Goal: Information Seeking & Learning: Learn about a topic

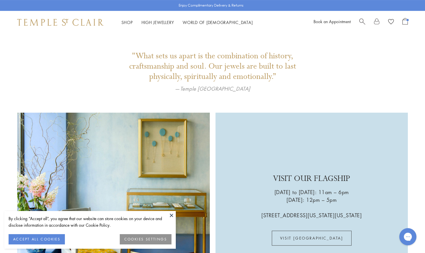
scroll to position [936, 0]
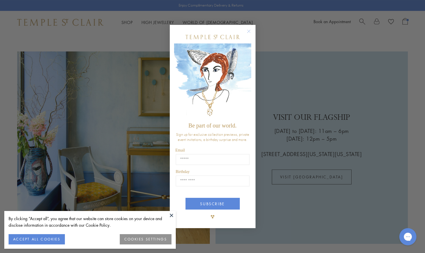
click at [247, 29] on circle "Close dialog" at bounding box center [248, 31] width 7 height 7
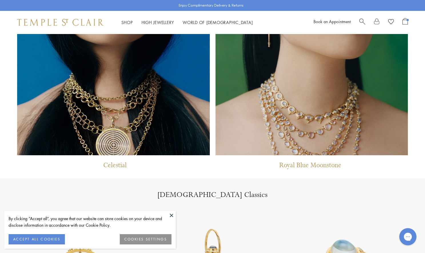
scroll to position [507, 0]
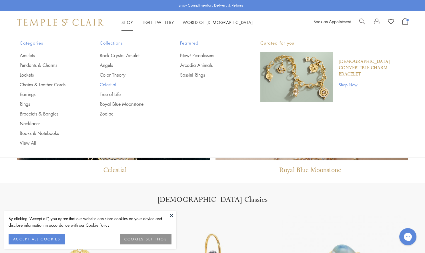
click at [109, 83] on link "Celestial" at bounding box center [128, 84] width 57 height 6
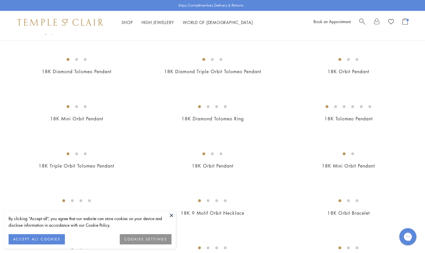
scroll to position [200, 0]
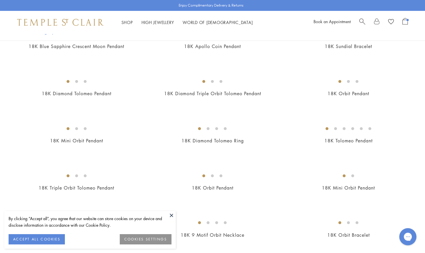
click at [0, 0] on img at bounding box center [0, 0] width 0 height 0
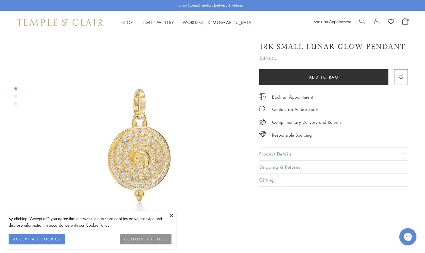
click at [286, 147] on button "Product Details" at bounding box center [333, 153] width 149 height 13
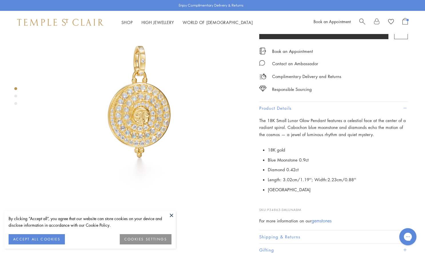
scroll to position [52, 0]
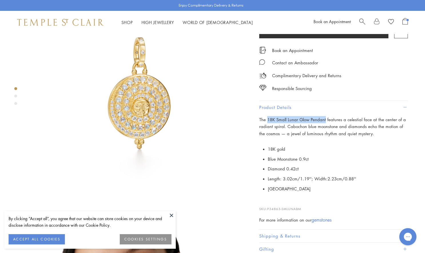
drag, startPoint x: 324, startPoint y: 116, endPoint x: 267, endPoint y: 116, distance: 57.1
click at [267, 117] on span "The 18K Small Lunar Glow Pendant features a celestial face at the center of a r…" at bounding box center [332, 127] width 147 height 20
copy span "18K Small Lunar Glow Pendant"
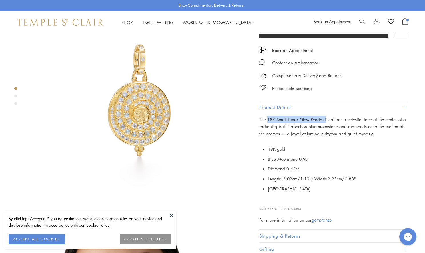
scroll to position [45, 0]
click at [369, 16] on div "Shop Shop Categories Amulets Pendants & Charms Lockets Chains & Leather Cords E…" at bounding box center [212, 22] width 425 height 23
click at [360, 19] on span "Search" at bounding box center [362, 21] width 6 height 6
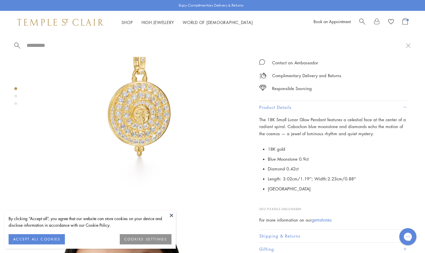
paste input "**********"
type input "**********"
click at [360, 20] on span "Search" at bounding box center [362, 21] width 6 height 6
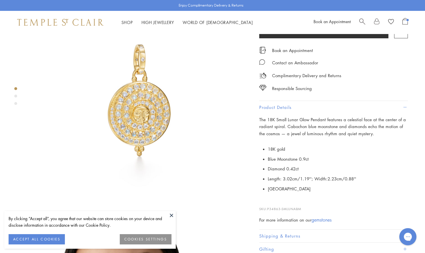
click at [360, 20] on span "Search" at bounding box center [362, 21] width 6 height 6
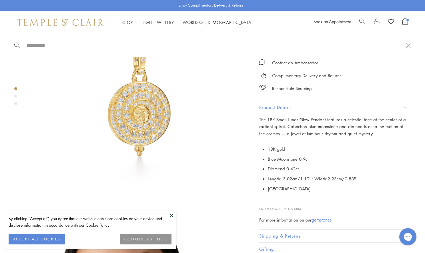
paste input "**********"
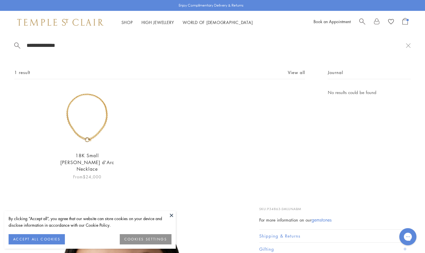
type input "**********"
click at [95, 125] on img at bounding box center [87, 118] width 58 height 58
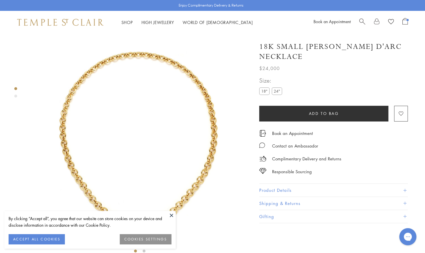
click at [268, 184] on button "Product Details" at bounding box center [333, 190] width 149 height 13
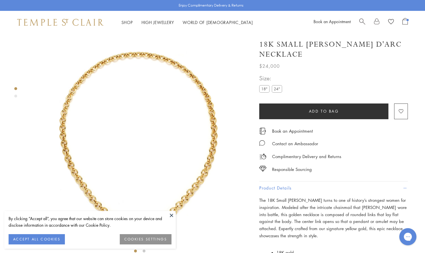
scroll to position [48, 0]
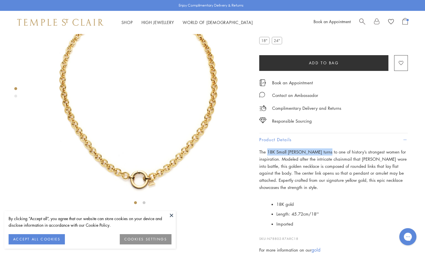
drag, startPoint x: 326, startPoint y: 141, endPoint x: 268, endPoint y: 142, distance: 58.0
click at [268, 148] on p "The 18K Small Jean d'Arc Necklace turns to one of history’s strongest women for…" at bounding box center [333, 169] width 149 height 43
copy p "18K Small [PERSON_NAME] d'Arc Necklace"
click at [74, 24] on img at bounding box center [60, 22] width 86 height 7
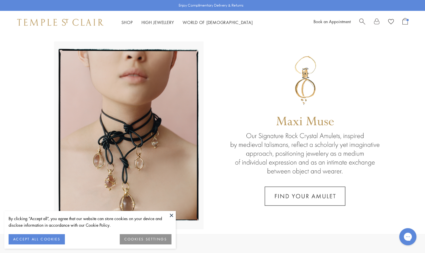
click at [286, 108] on link at bounding box center [212, 134] width 425 height 200
